Goal: Task Accomplishment & Management: Use online tool/utility

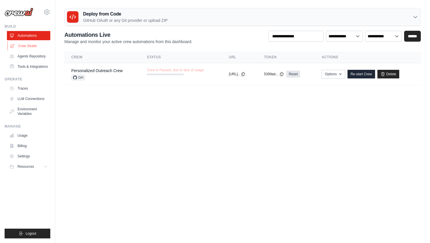
click at [39, 48] on link "Crew Studio" at bounding box center [28, 45] width 43 height 9
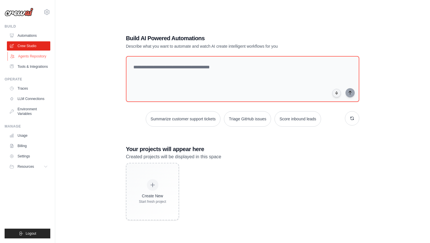
click at [37, 57] on link "Agents Repository" at bounding box center [28, 56] width 43 height 9
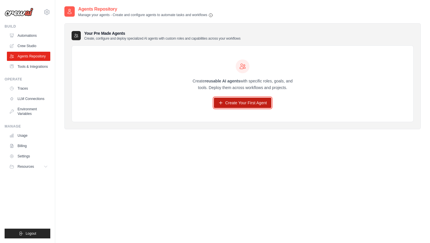
click at [226, 105] on link "Create Your First Agent" at bounding box center [243, 103] width 58 height 10
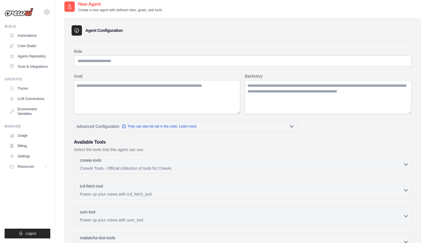
scroll to position [5, 0]
click at [201, 55] on input "Role" at bounding box center [242, 60] width 337 height 11
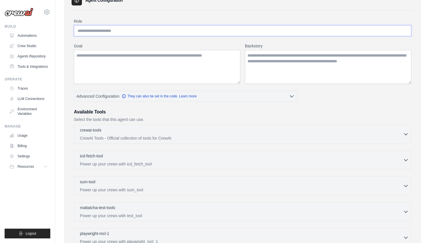
scroll to position [0, 0]
